Goal: Task Accomplishment & Management: Complete application form

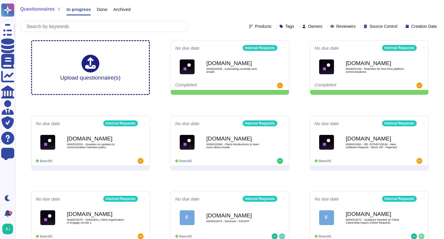
click at [207, 8] on div "Questionnaires In progress Done Archived" at bounding box center [229, 11] width 419 height 12
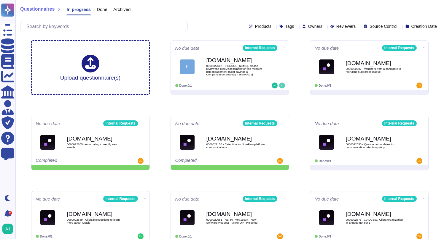
click at [250, 89] on div "No due date Internal Requests F [DOMAIN_NAME] 0000022667 - [PERSON_NAME], pleas…" at bounding box center [230, 65] width 118 height 49
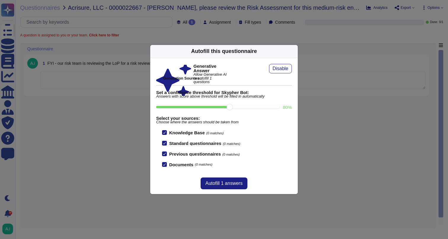
click at [294, 51] on icon at bounding box center [294, 51] width 0 height 0
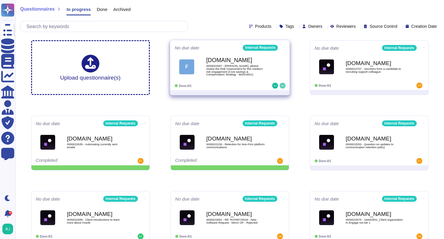
click at [284, 48] on icon at bounding box center [284, 47] width 1 height 1
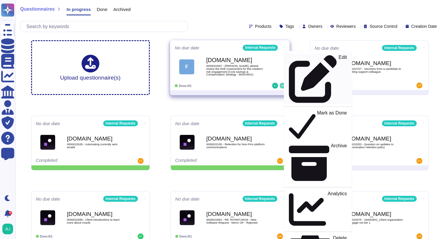
click at [338, 59] on p "Edit" at bounding box center [342, 79] width 8 height 48
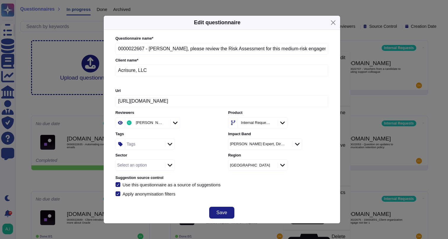
click at [173, 167] on div at bounding box center [169, 165] width 9 height 7
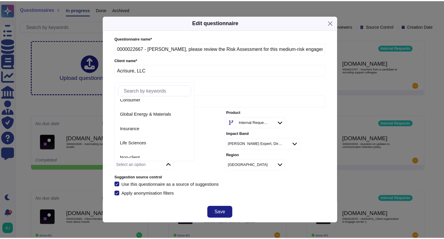
scroll to position [53, 0]
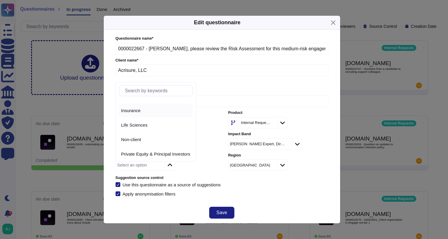
click at [158, 113] on div "Insurance" at bounding box center [155, 110] width 69 height 5
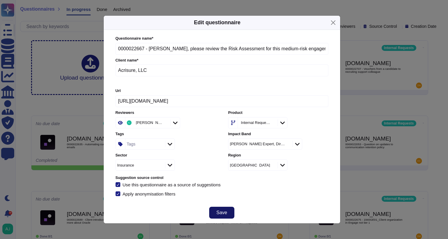
click at [215, 210] on button "Save" at bounding box center [221, 213] width 25 height 12
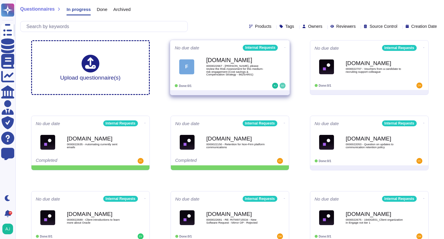
click at [234, 87] on div "Done: 0/1" at bounding box center [212, 86] width 74 height 6
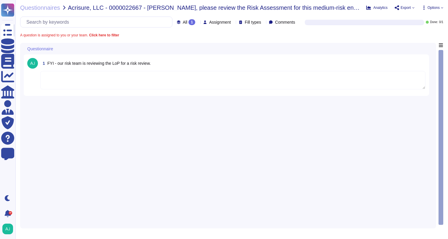
click at [88, 79] on textarea at bounding box center [232, 80] width 385 height 18
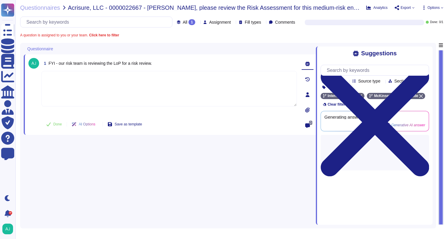
paste textarea ". I see in our CMS system that Ari’s approval as PRACL of this engagement 8625A…"
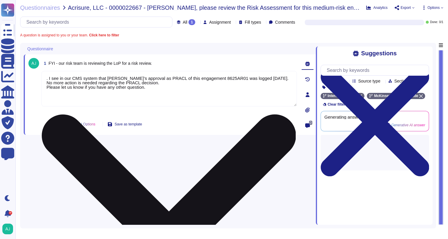
drag, startPoint x: 49, startPoint y: 77, endPoint x: 52, endPoint y: 79, distance: 3.9
click at [50, 79] on textarea ". I see in our CMS system that Ari’s approval as PRACL of this engagement 8625A…" at bounding box center [168, 89] width 255 height 36
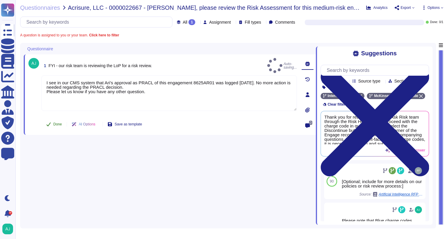
type textarea "I see in our CMS system that Ari’s approval as PRACL of this engagement 8625AR0…"
click at [57, 123] on span "Done" at bounding box center [57, 125] width 9 height 4
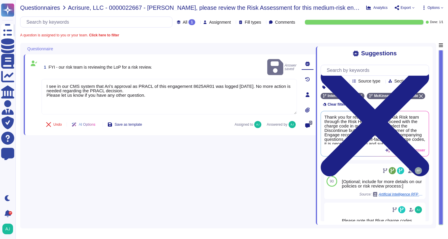
click at [40, 8] on span "Questionnaires" at bounding box center [40, 8] width 40 height 6
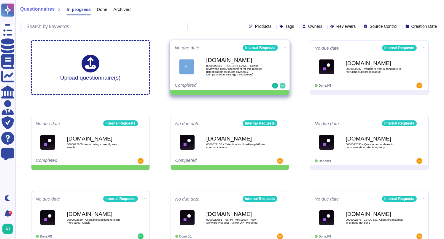
click at [284, 47] on icon at bounding box center [284, 47] width 1 height 0
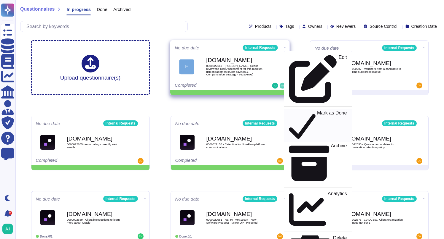
click at [317, 111] on p "Mark as Done" at bounding box center [332, 126] width 30 height 30
